Goal: Transaction & Acquisition: Subscribe to service/newsletter

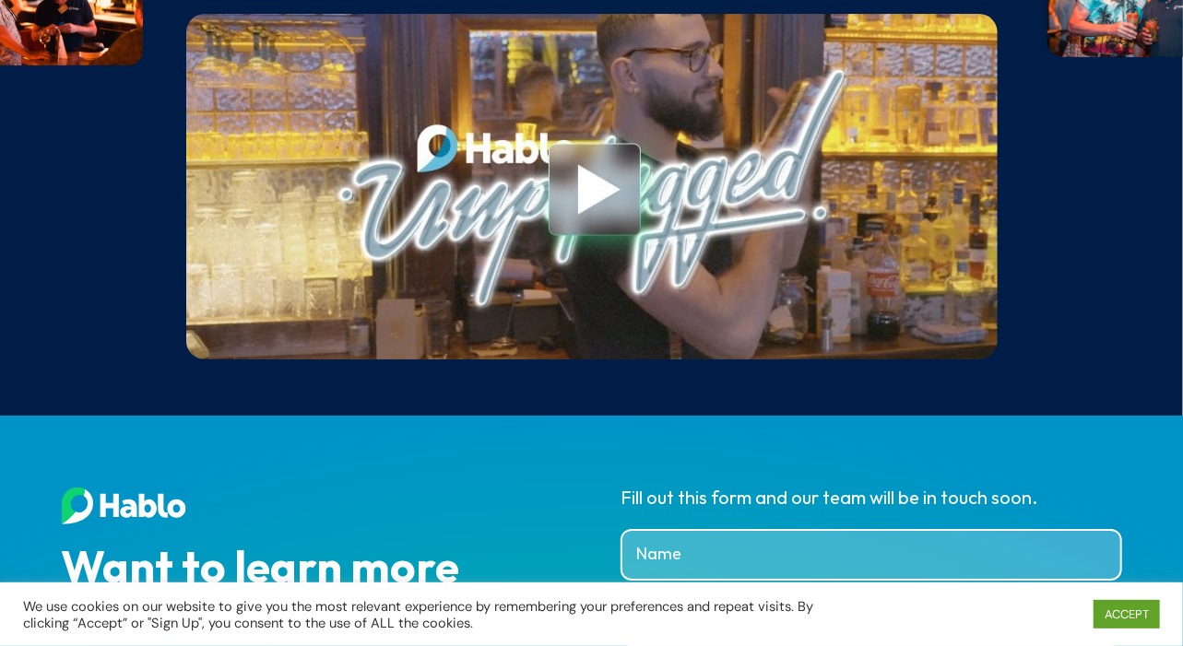
scroll to position [6828, 0]
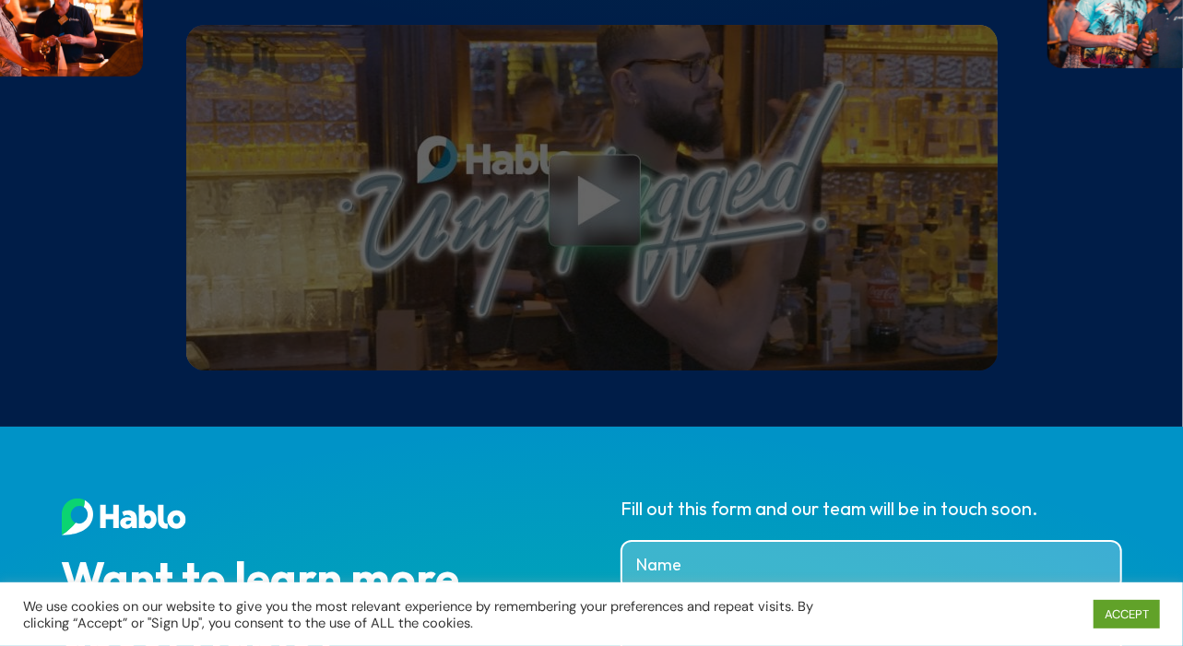
click at [601, 211] on link at bounding box center [592, 202] width 89 height 98
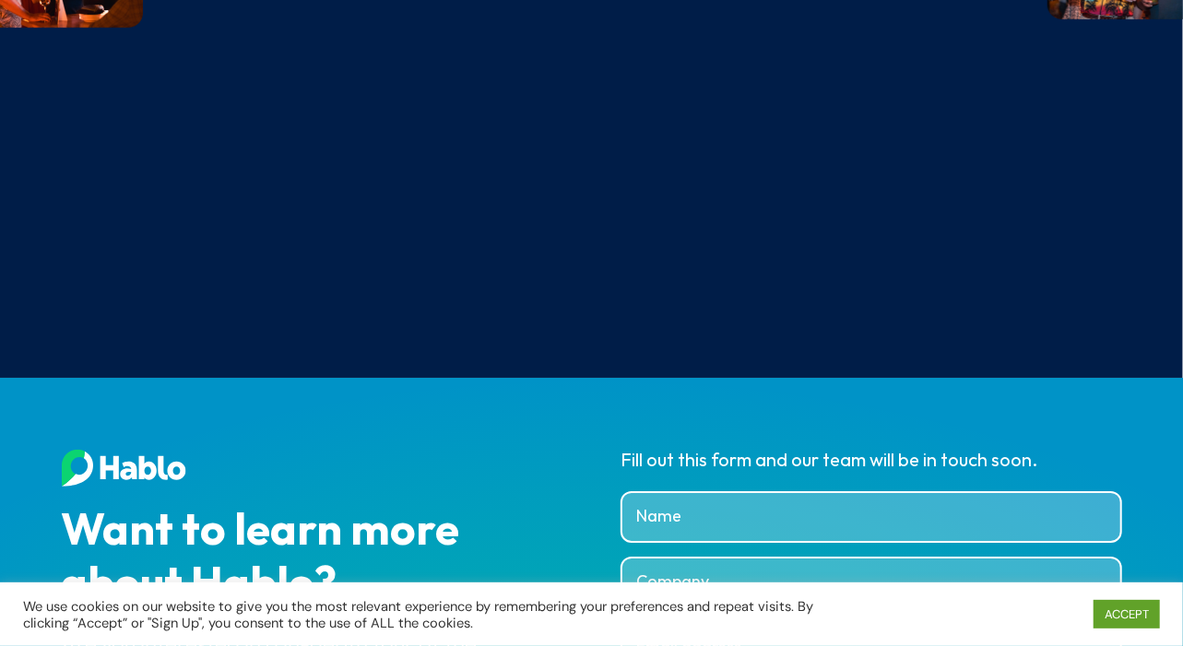
scroll to position [6887, 0]
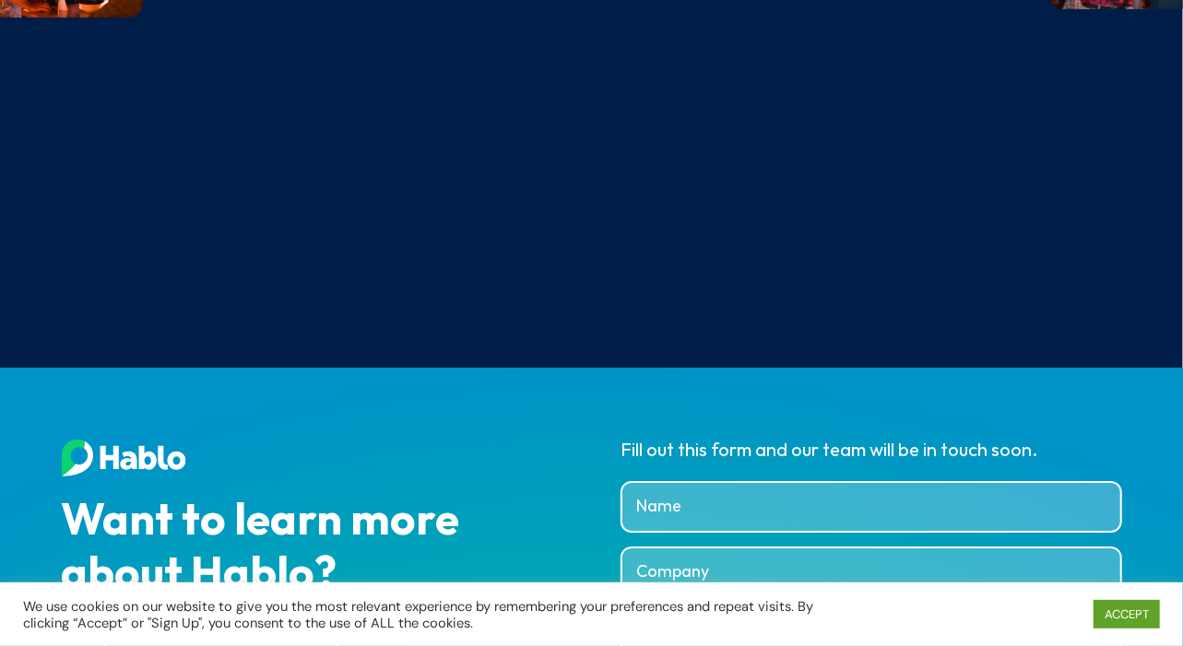
click at [460, 508] on div "Want to learn more about Hablo? Are you interested in a in-depth tour of the pl…" at bounding box center [312, 572] width 501 height 267
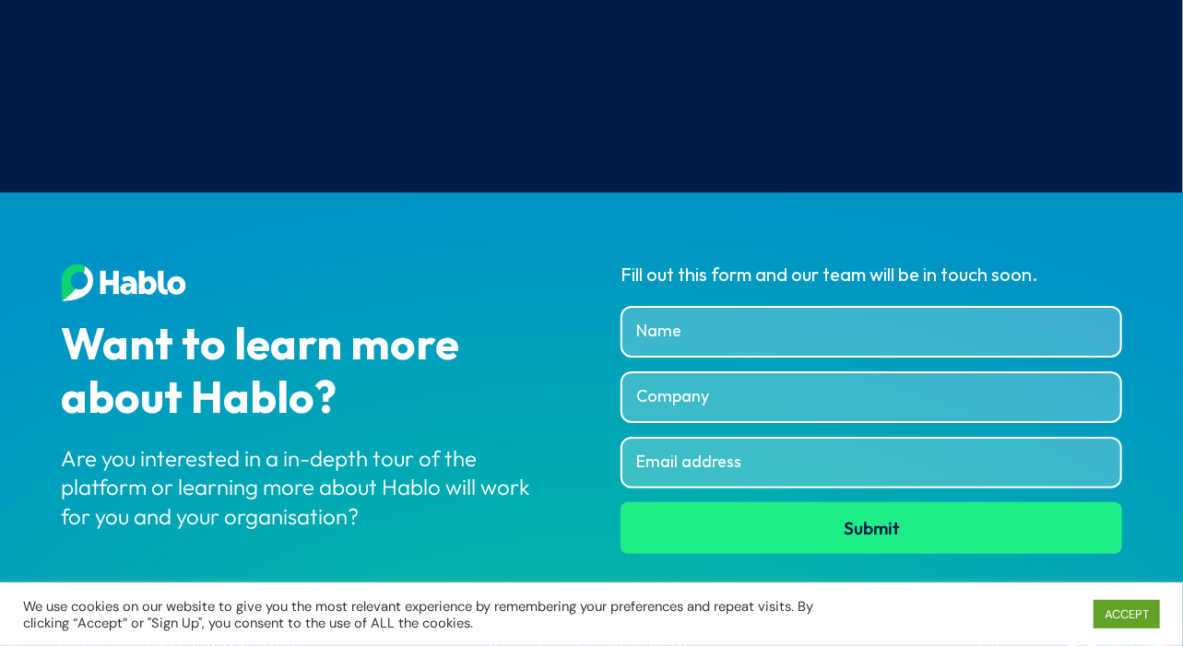
scroll to position [7112, 0]
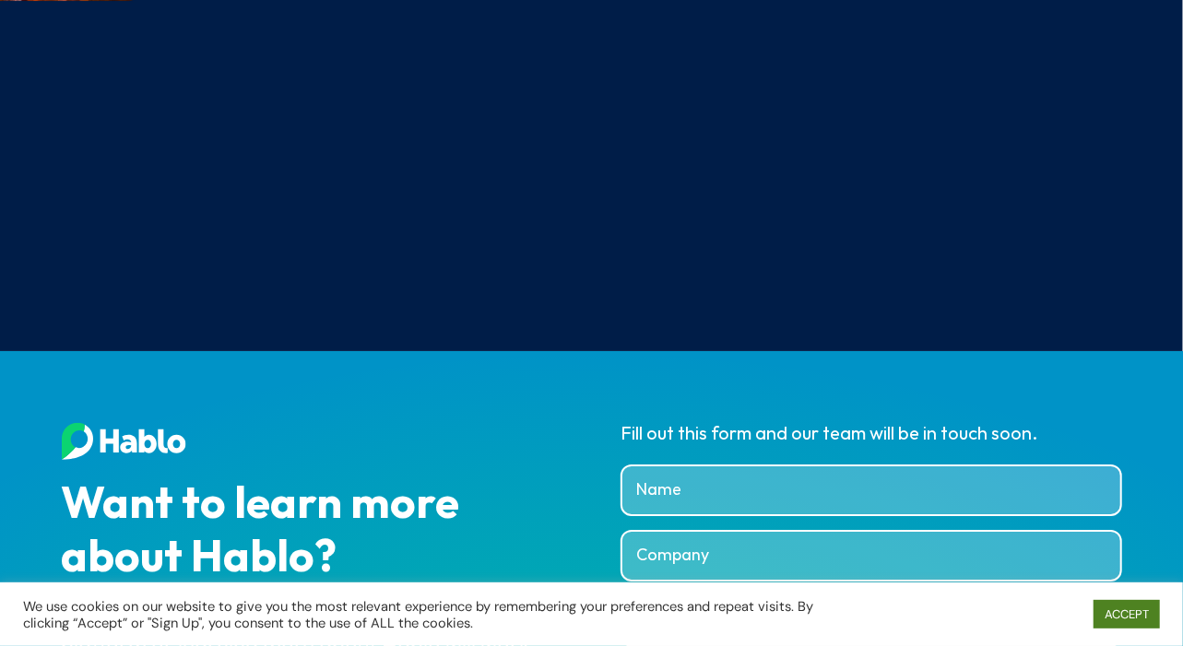
click at [1140, 611] on link "ACCEPT" at bounding box center [1126, 614] width 66 height 29
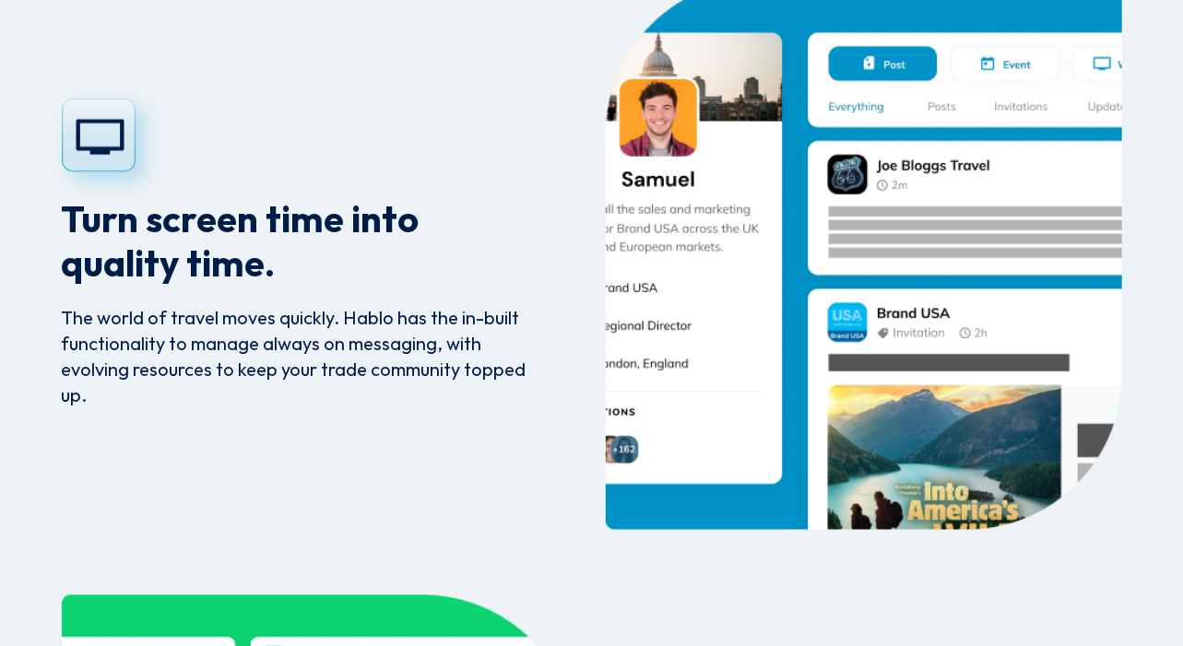
scroll to position [5102, 0]
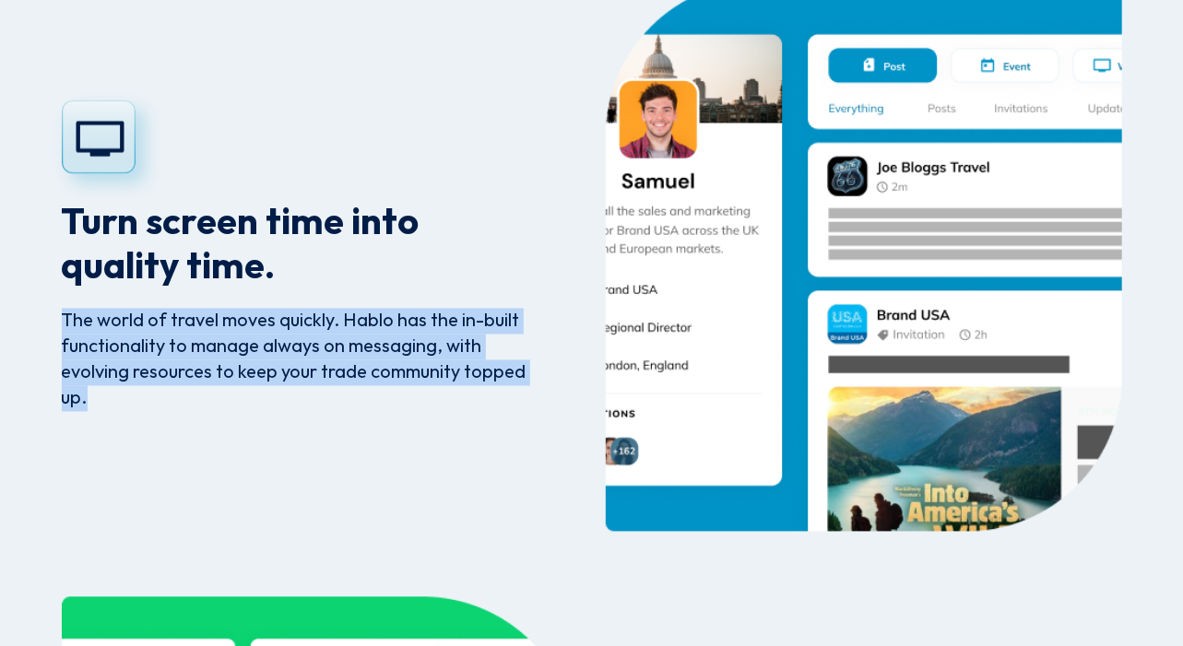
drag, startPoint x: 333, startPoint y: 294, endPoint x: 446, endPoint y: 421, distance: 170.4
click at [446, 421] on div "Turn screen time into quality time. The world of travel moves quickly. Hablo ha…" at bounding box center [295, 257] width 467 height 550
click at [446, 412] on div "The world of travel moves quickly. Hablo has the in-built functionality to mana…" at bounding box center [295, 360] width 467 height 103
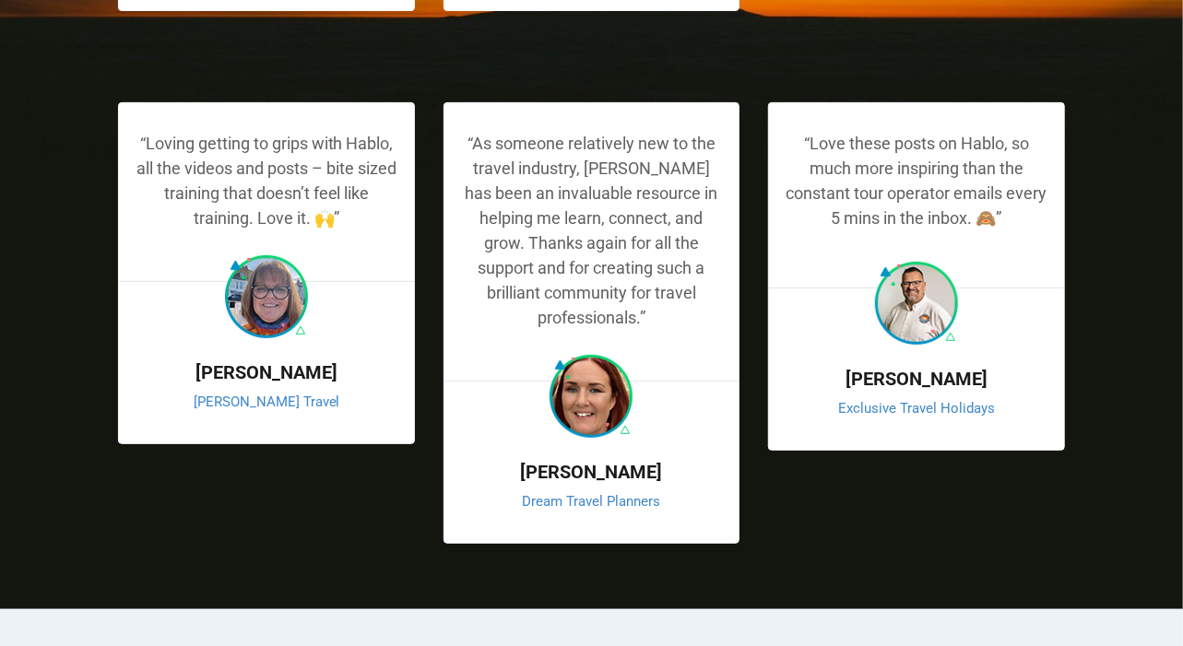
scroll to position [3787, 0]
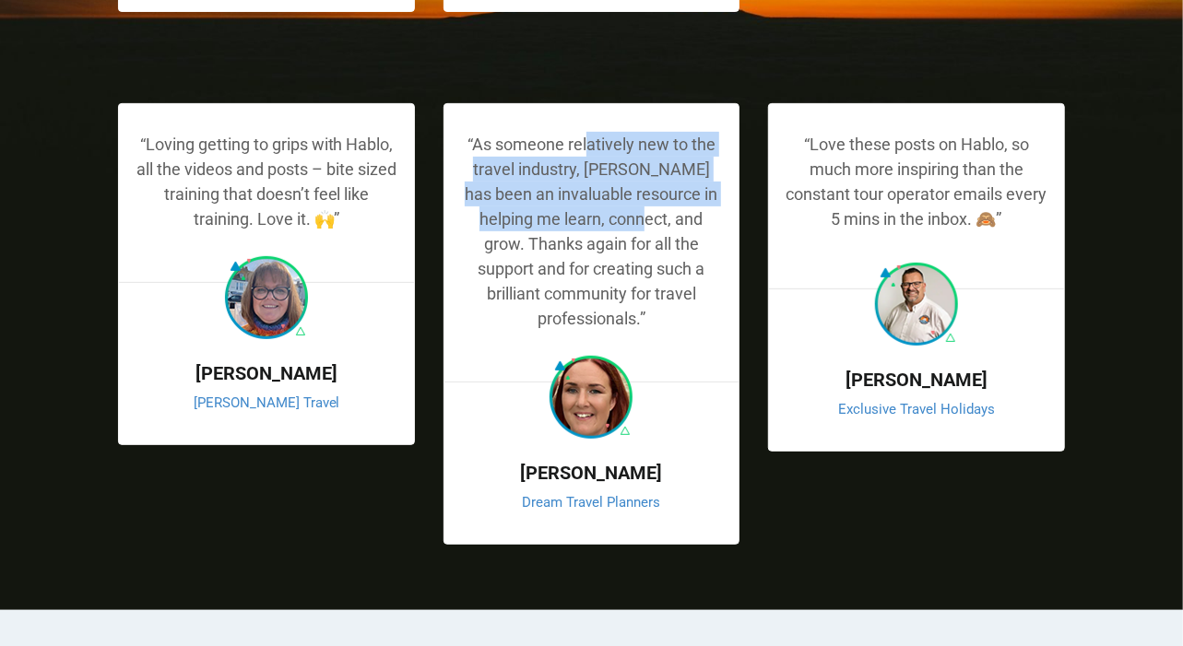
drag, startPoint x: 586, startPoint y: 161, endPoint x: 609, endPoint y: 266, distance: 107.4
click at [609, 266] on div "“ As someone relatively new to the travel industry, Hablo has been an invaluabl…" at bounding box center [591, 323] width 297 height 441
click at [609, 266] on span "As someone relatively new to the travel industry, Hablo has been an invaluable …" at bounding box center [591, 232] width 253 height 194
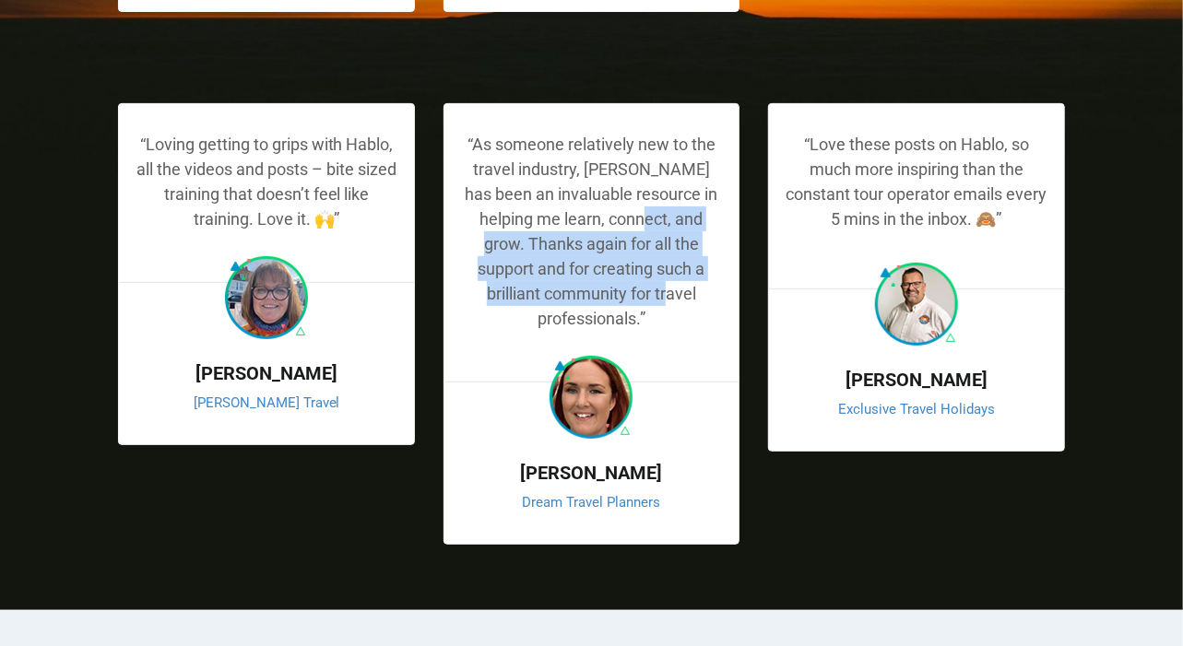
drag, startPoint x: 609, startPoint y: 266, endPoint x: 597, endPoint y: 338, distance: 72.9
click at [597, 328] on span "As someone relatively new to the travel industry, Hablo has been an invaluable …" at bounding box center [591, 232] width 253 height 194
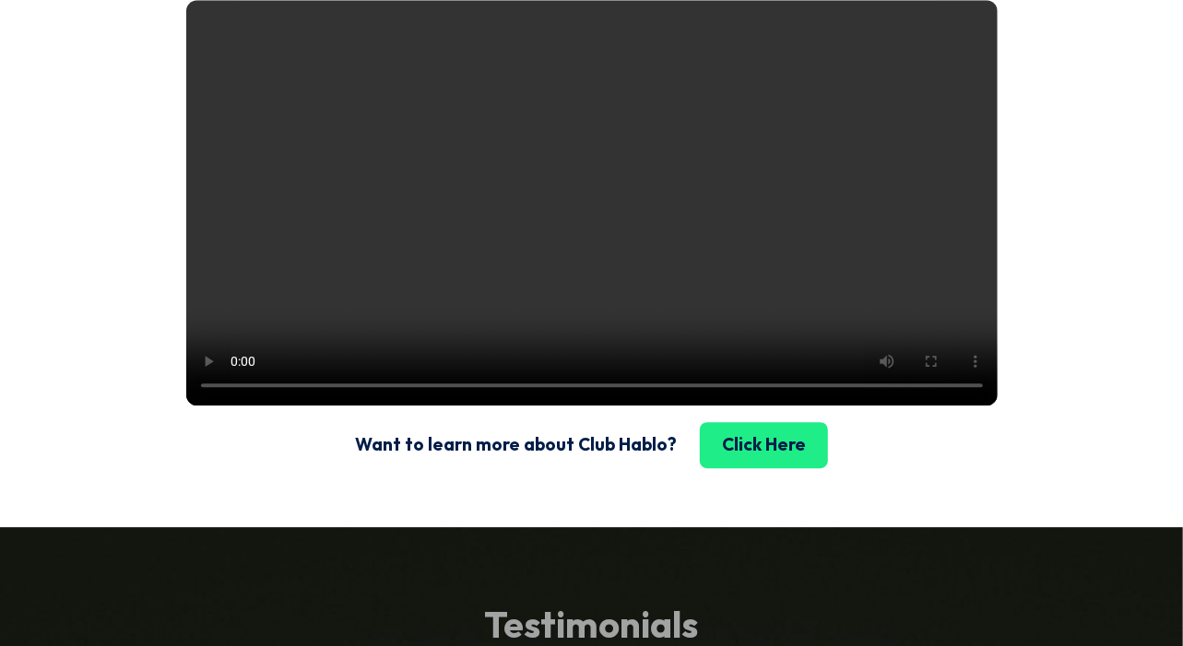
scroll to position [2617, 0]
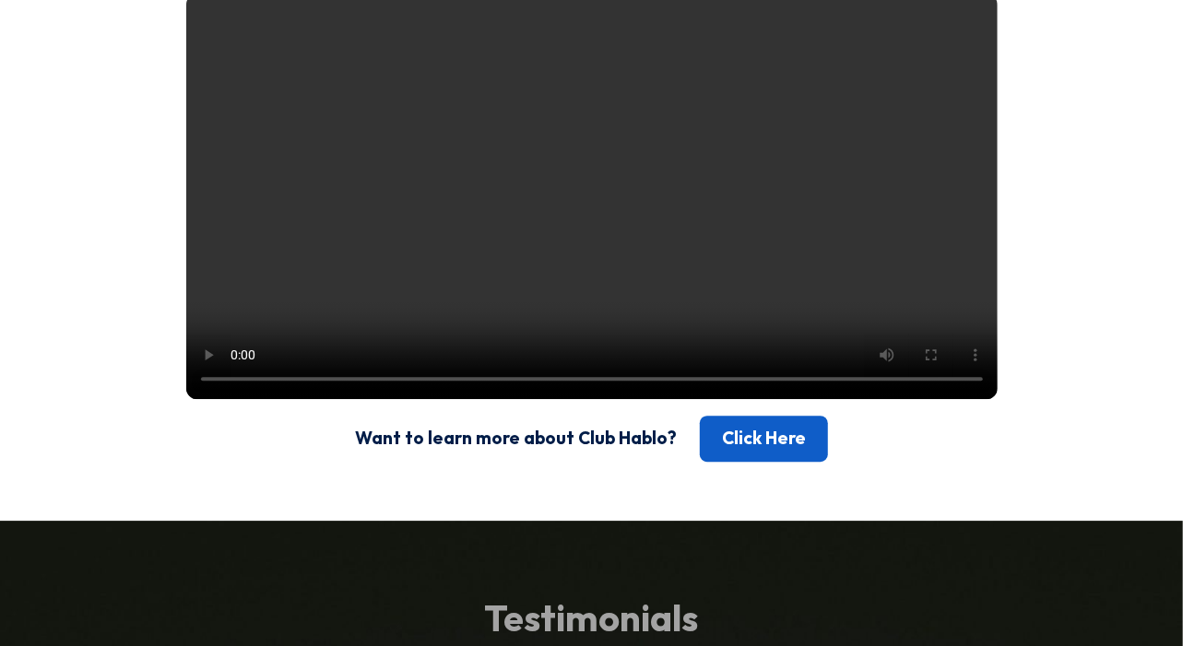
click at [740, 462] on link "Click Here" at bounding box center [764, 439] width 128 height 46
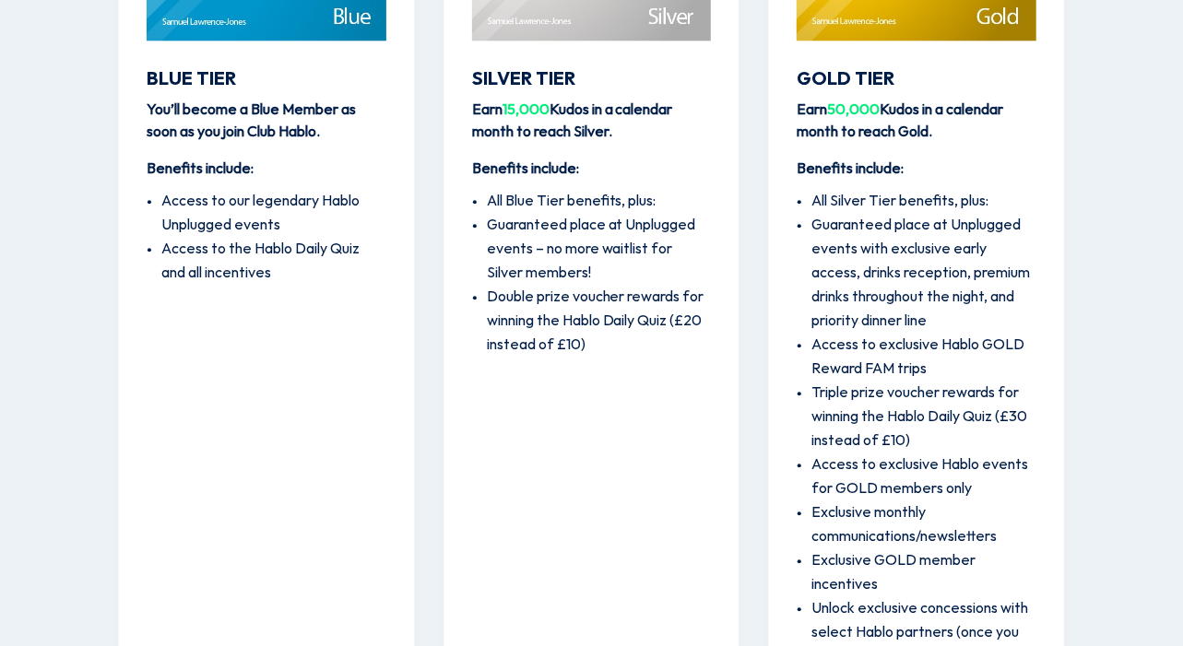
scroll to position [2485, 0]
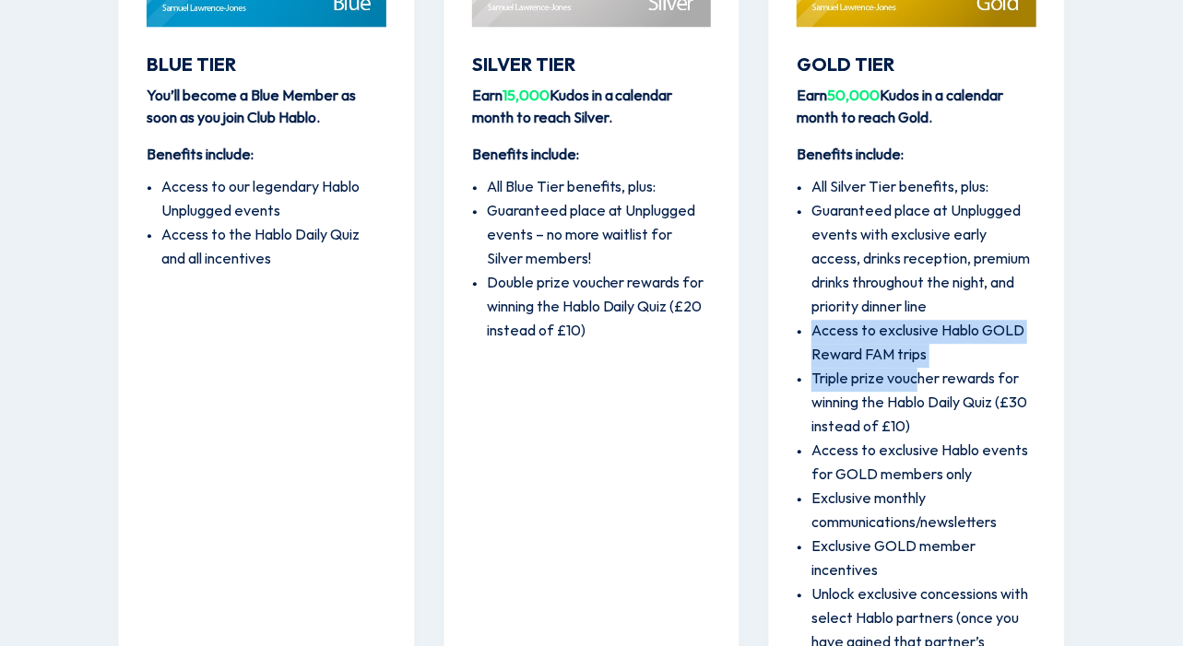
drag, startPoint x: 890, startPoint y: 318, endPoint x: 916, endPoint y: 374, distance: 62.3
click at [916, 374] on ul "All Silver Tier benefits, plus: Guaranteed place at Unplugged events with exclu…" at bounding box center [917, 435] width 240 height 537
click at [916, 374] on li "Triple prize voucher rewards for winning the Hablo Daily Quiz (£30 instead of £…" at bounding box center [923, 404] width 225 height 72
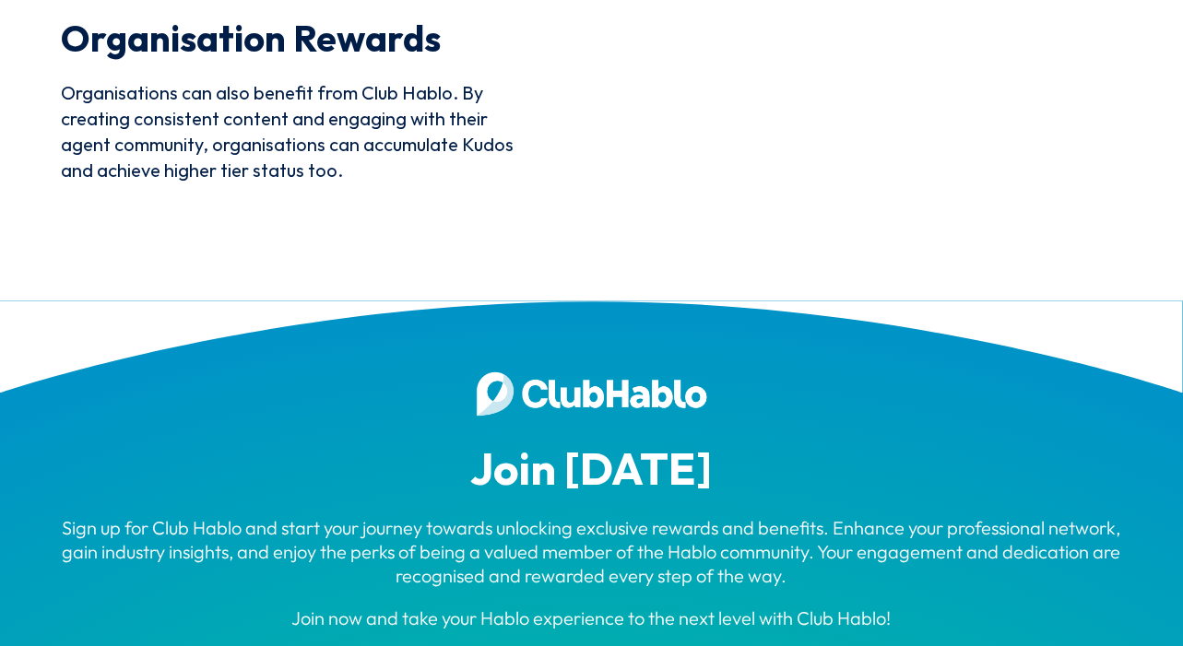
scroll to position [5514, 0]
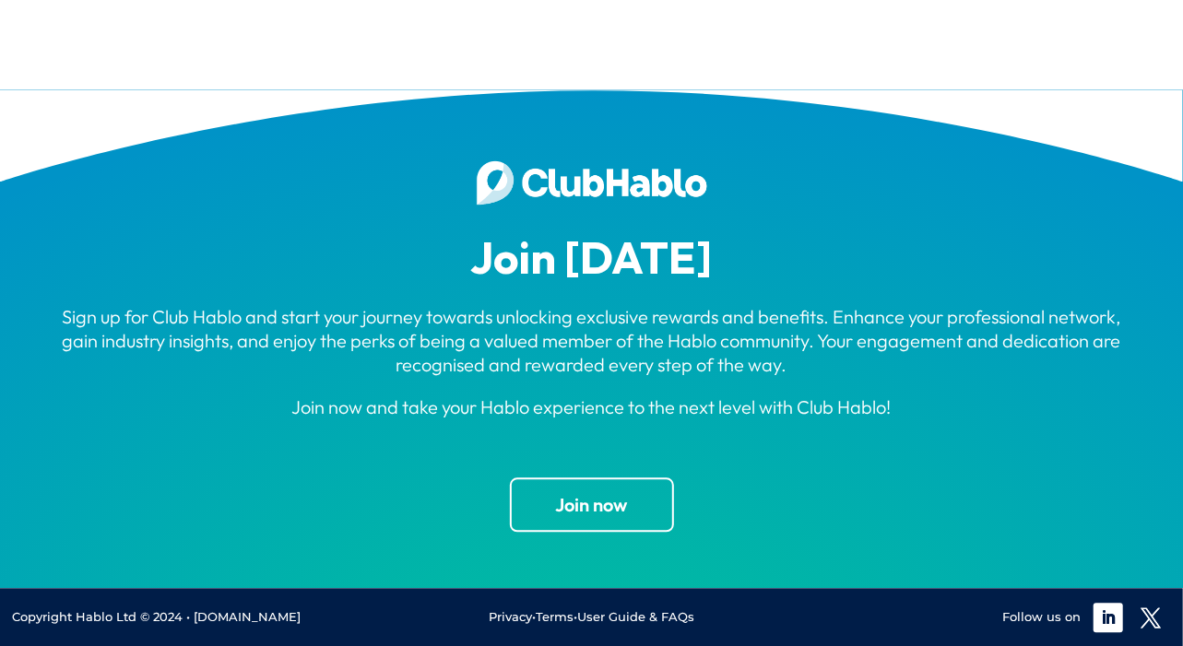
click at [585, 532] on div "Join [DATE] Sign up for Club Hablo and start your journey towards unlocking exc…" at bounding box center [592, 339] width 1060 height 404
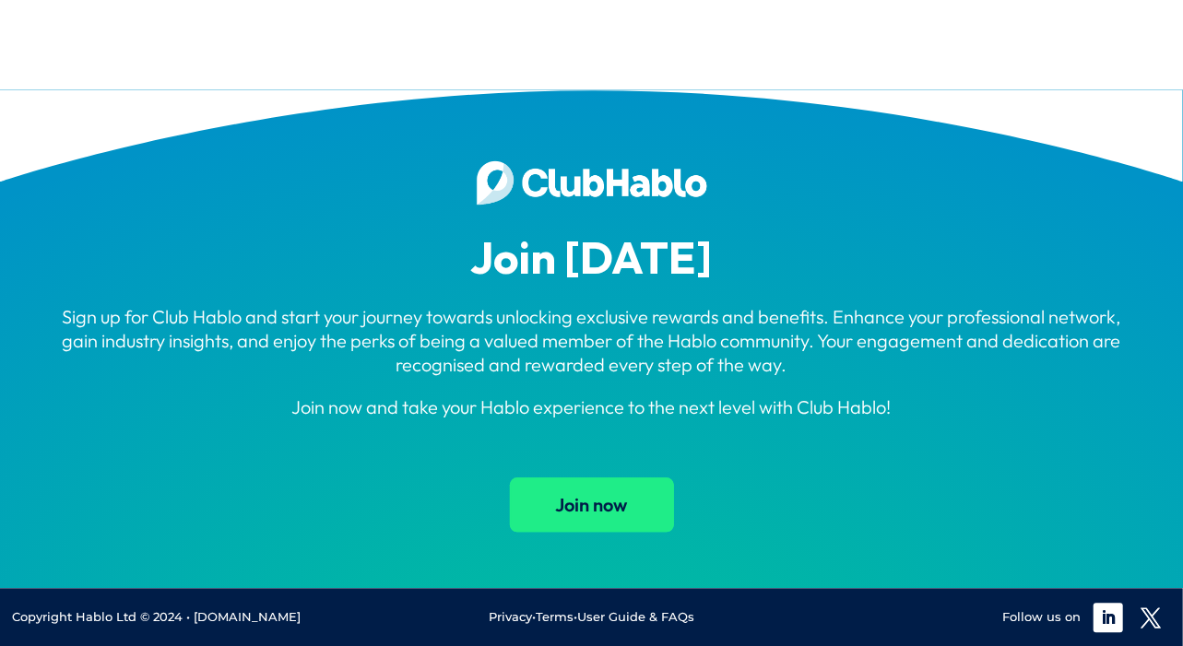
click at [556, 491] on link "Join now" at bounding box center [592, 505] width 164 height 54
